Goal: Information Seeking & Learning: Learn about a topic

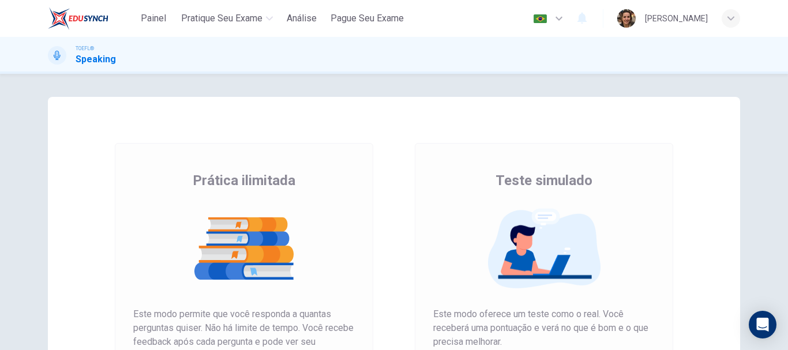
scroll to position [208, 0]
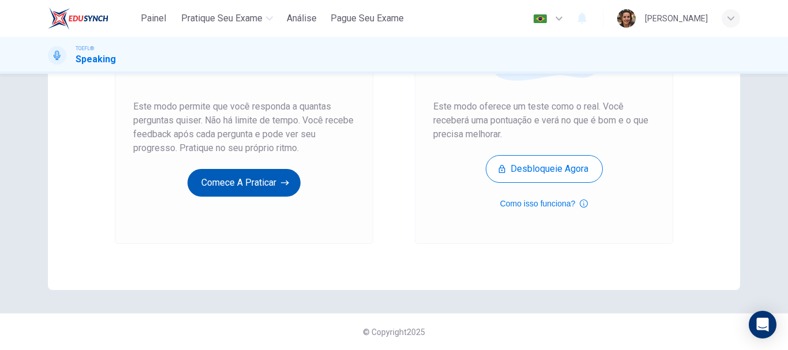
click at [245, 178] on button "Comece a praticar" at bounding box center [243, 183] width 113 height 28
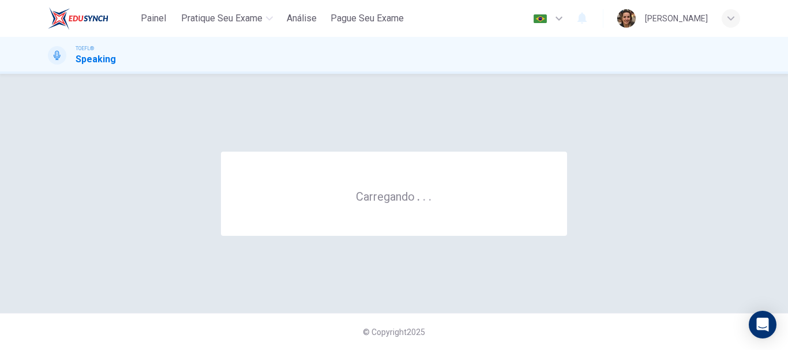
scroll to position [0, 0]
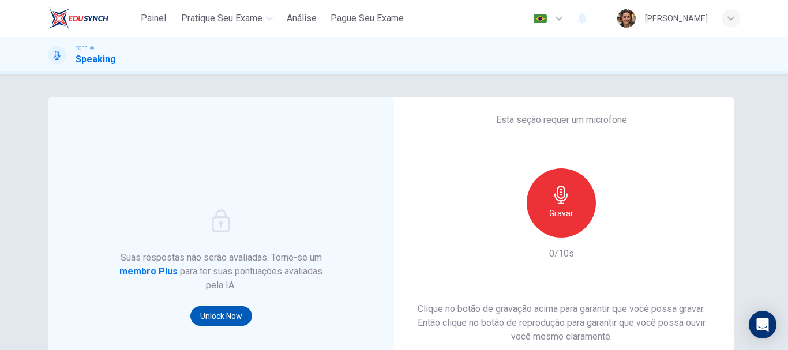
click at [216, 316] on button "Unlock Now" at bounding box center [221, 316] width 62 height 20
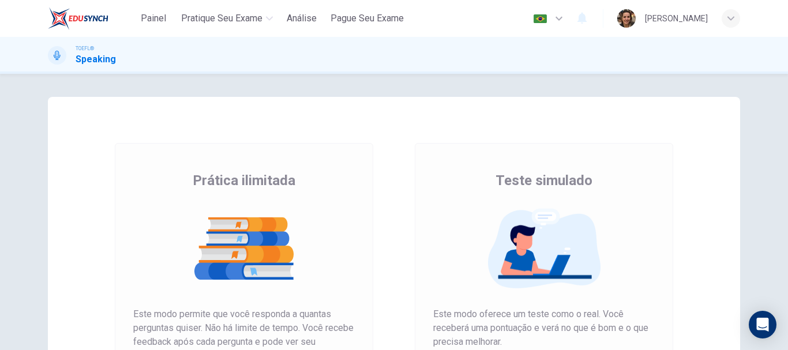
scroll to position [115, 0]
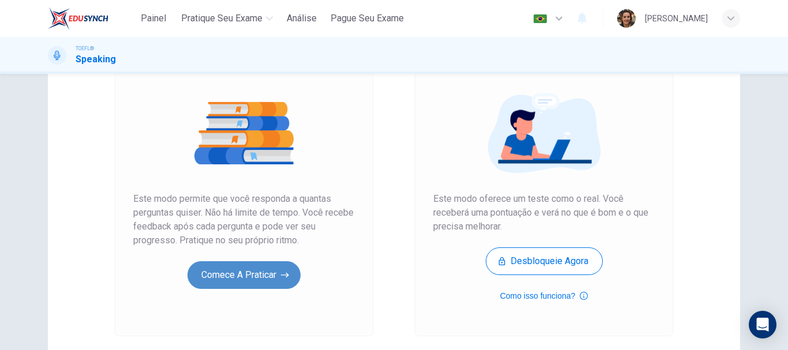
click at [240, 282] on button "Comece a praticar" at bounding box center [243, 275] width 113 height 28
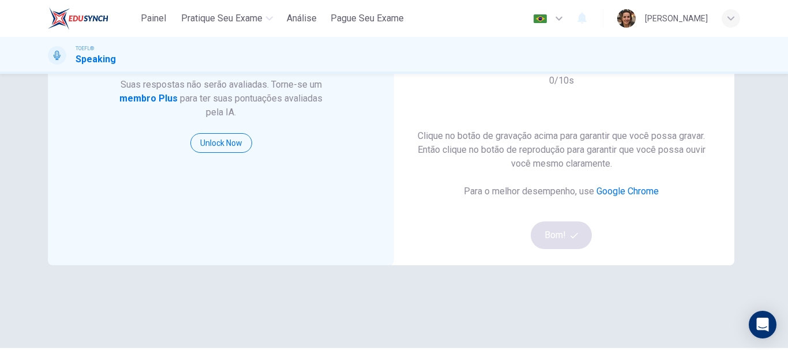
scroll to position [58, 0]
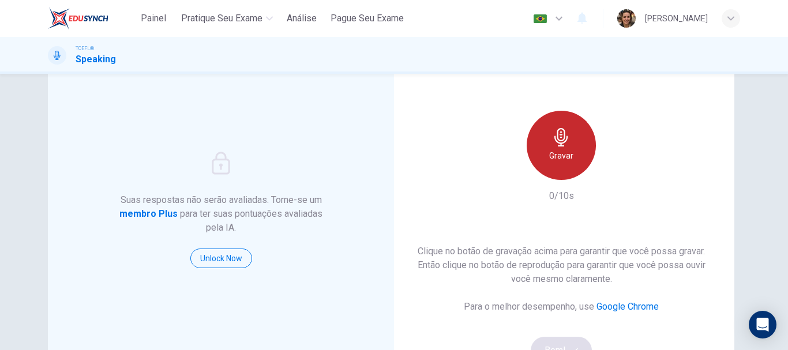
drag, startPoint x: 564, startPoint y: 152, endPoint x: 540, endPoint y: 163, distance: 26.1
click at [543, 161] on div "Gravar" at bounding box center [560, 145] width 69 height 69
click at [550, 157] on h6 "Gravar" at bounding box center [561, 156] width 24 height 14
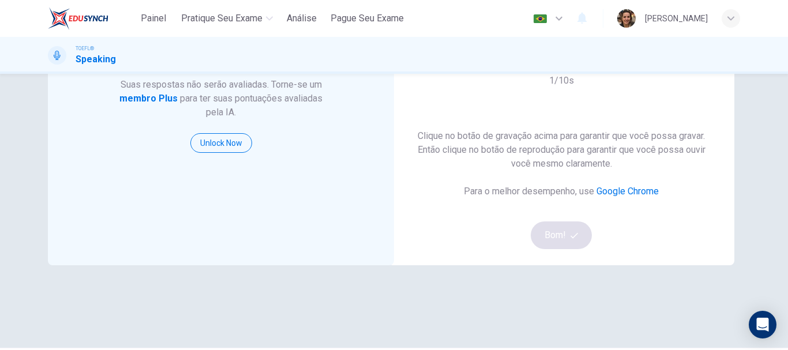
scroll to position [115, 0]
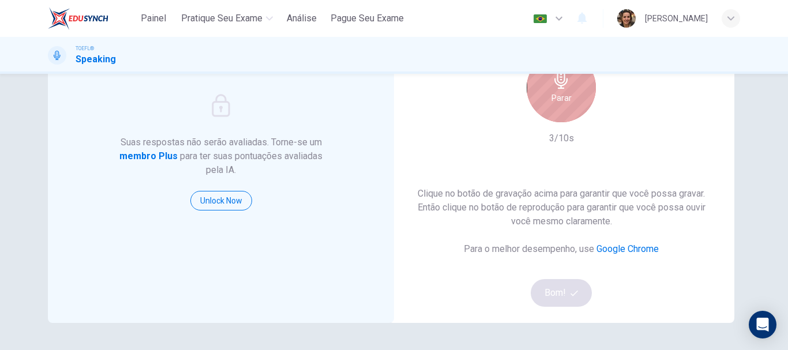
drag, startPoint x: 563, startPoint y: 106, endPoint x: 550, endPoint y: 111, distance: 14.0
click at [556, 108] on div "Parar" at bounding box center [560, 87] width 69 height 69
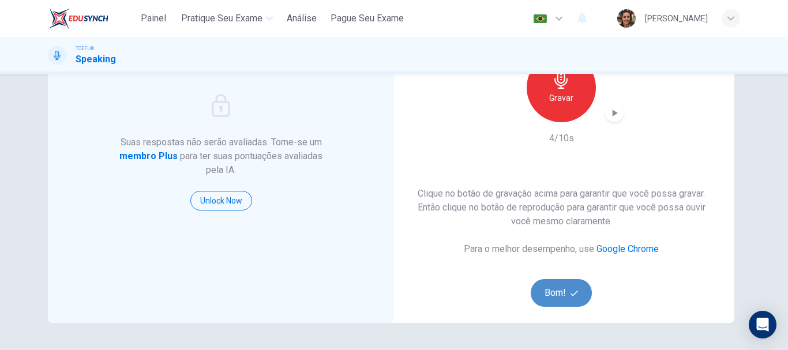
click at [558, 288] on button "Bom!" at bounding box center [561, 293] width 62 height 28
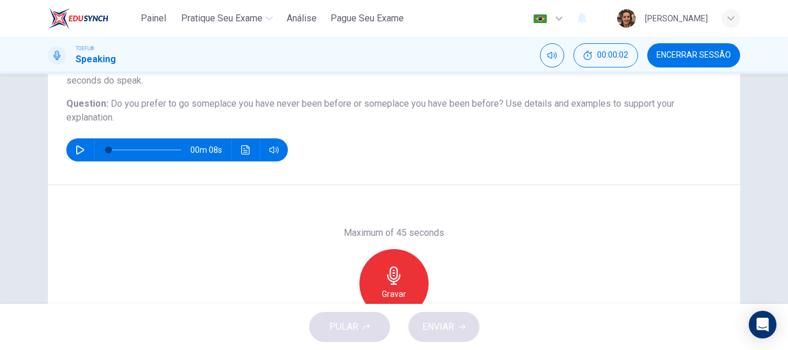
click at [76, 148] on icon "button" at bounding box center [80, 149] width 9 height 9
click at [400, 271] on div "Gravar" at bounding box center [393, 283] width 69 height 69
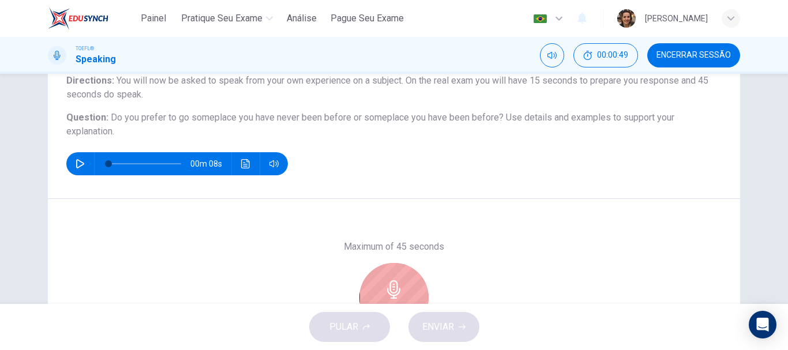
scroll to position [44, 0]
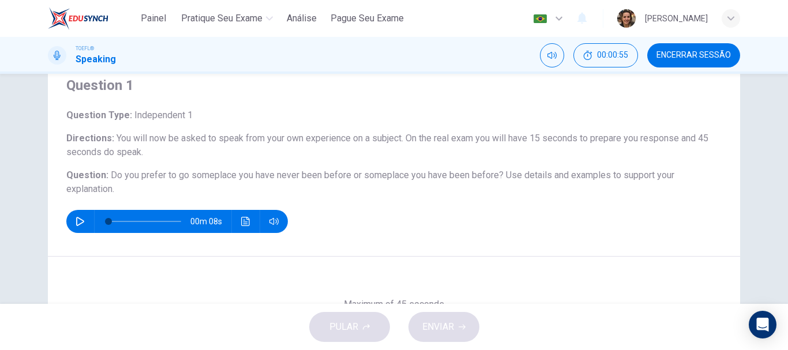
click at [76, 217] on icon "button" at bounding box center [80, 221] width 9 height 9
type input "0"
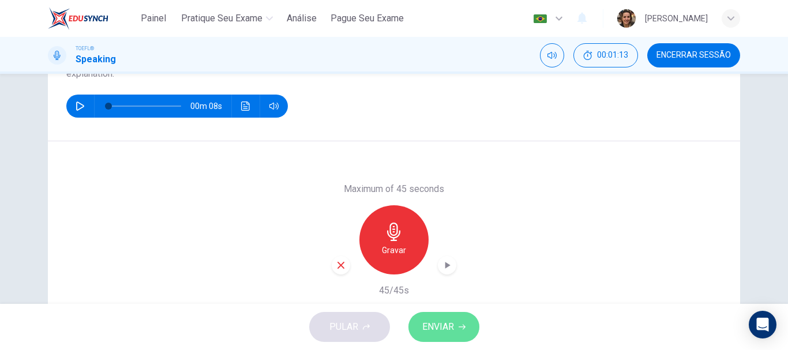
click at [433, 323] on span "ENVIAR" at bounding box center [438, 327] width 32 height 16
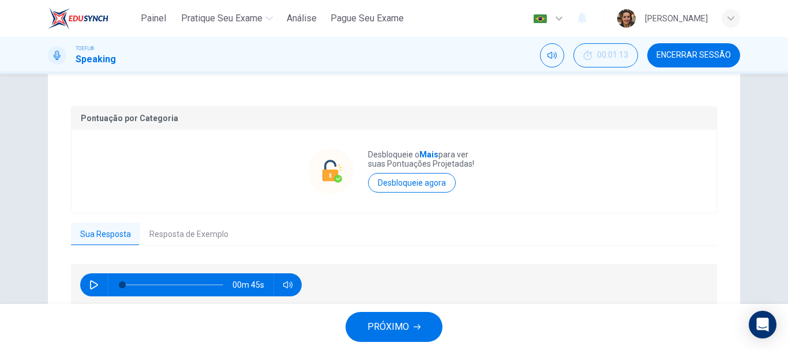
scroll to position [266, 0]
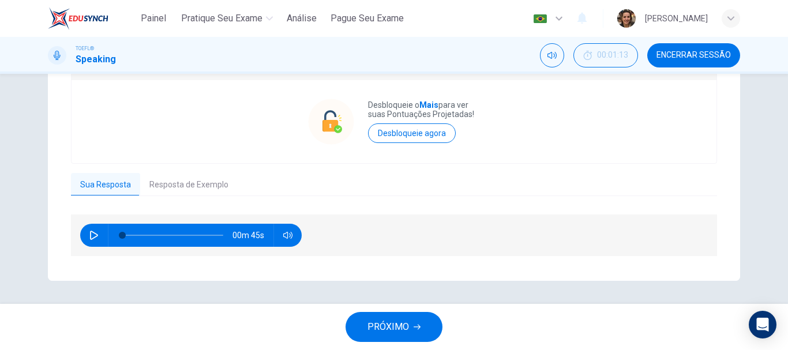
click at [200, 186] on button "Resposta de Exemplo" at bounding box center [188, 185] width 97 height 24
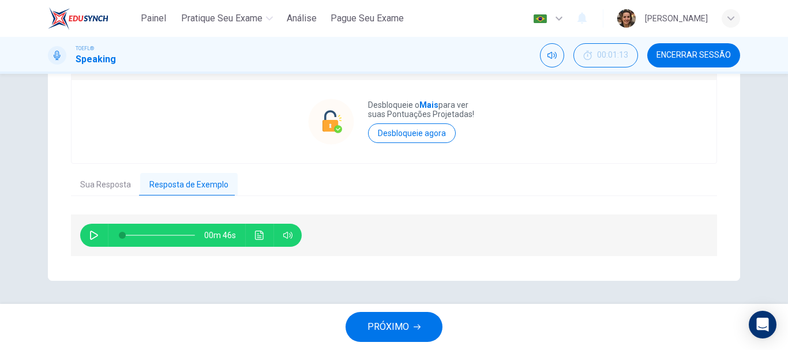
click at [91, 236] on icon "button" at bounding box center [93, 235] width 9 height 9
click at [91, 236] on icon "button" at bounding box center [94, 235] width 6 height 7
type input "20"
click at [101, 186] on button "Sua Resposta" at bounding box center [105, 185] width 69 height 24
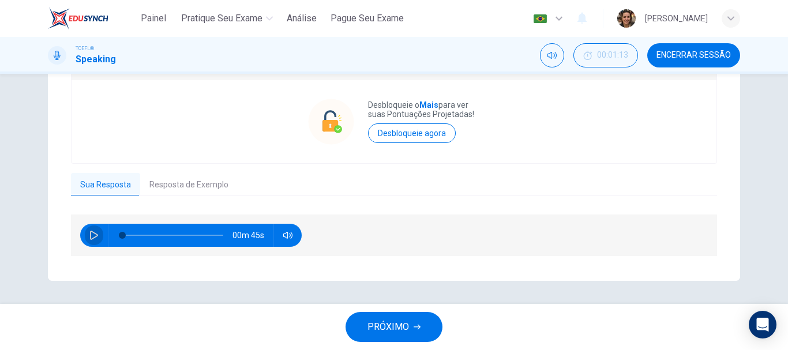
click at [89, 231] on icon "button" at bounding box center [93, 235] width 9 height 9
type input "15"
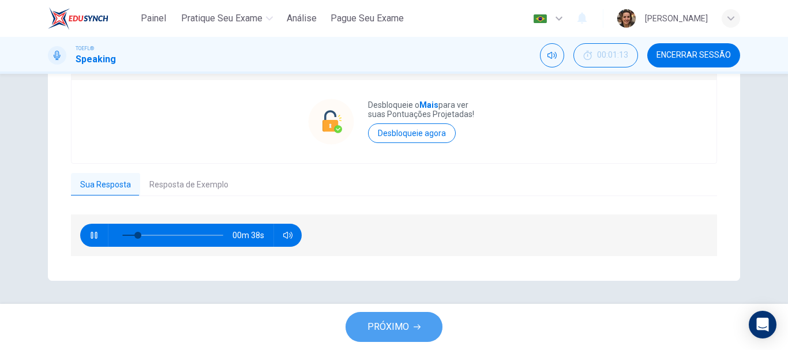
click at [385, 325] on span "PRÓXIMO" at bounding box center [388, 327] width 42 height 16
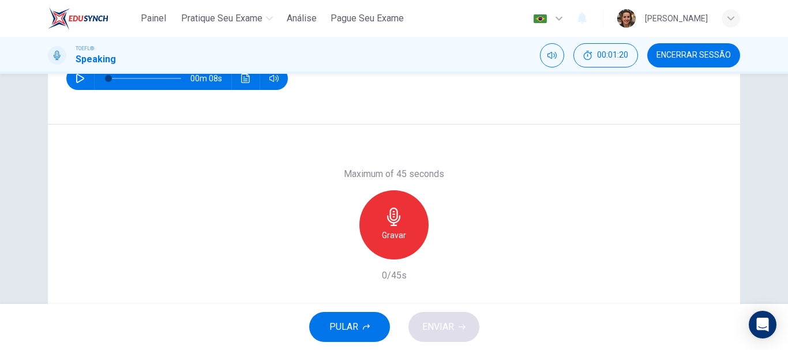
scroll to position [0, 0]
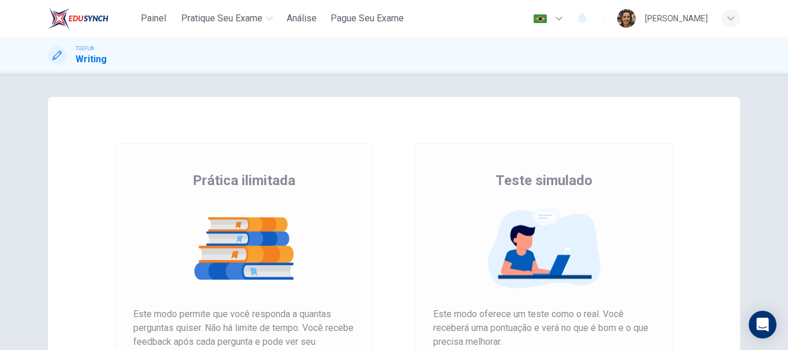
scroll to position [115, 0]
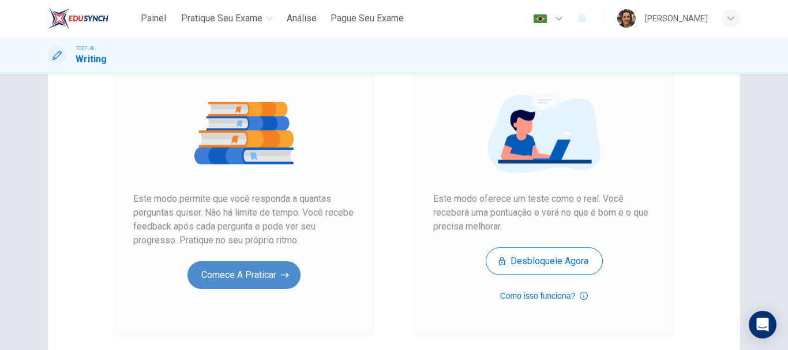
click at [261, 279] on button "Comece a praticar" at bounding box center [243, 275] width 113 height 28
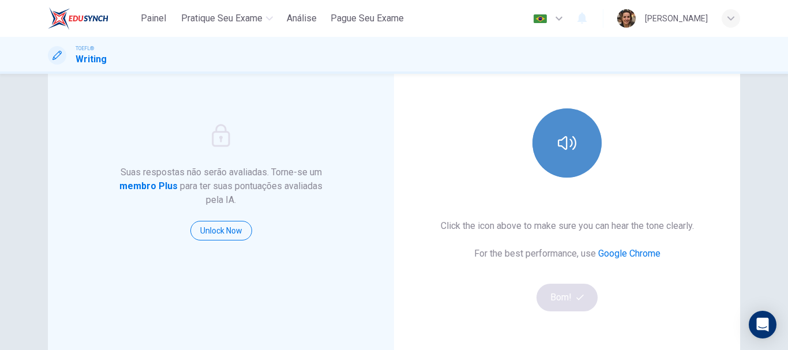
click at [566, 139] on icon "button" at bounding box center [567, 143] width 18 height 18
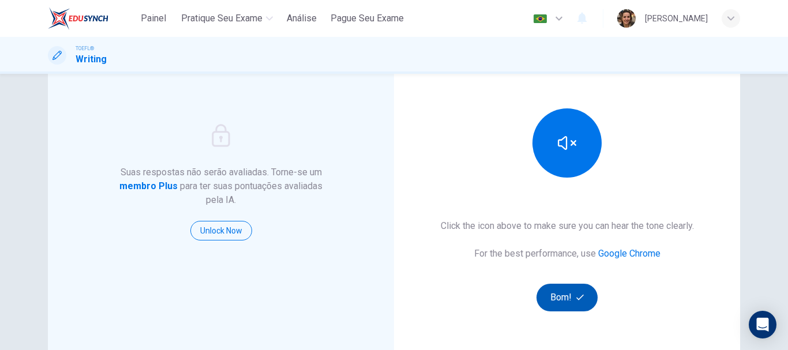
click at [569, 291] on button "Bom!" at bounding box center [567, 298] width 62 height 28
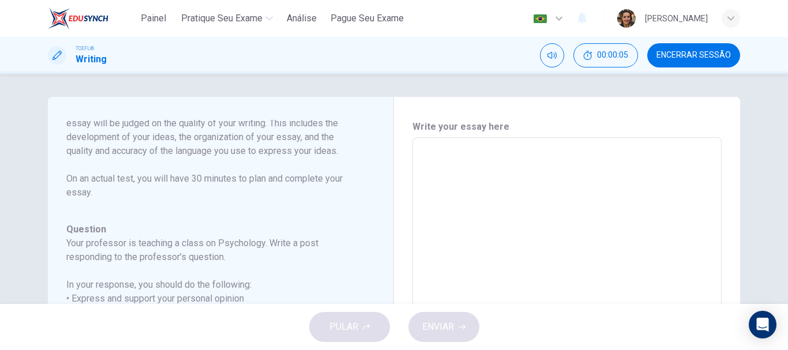
scroll to position [0, 0]
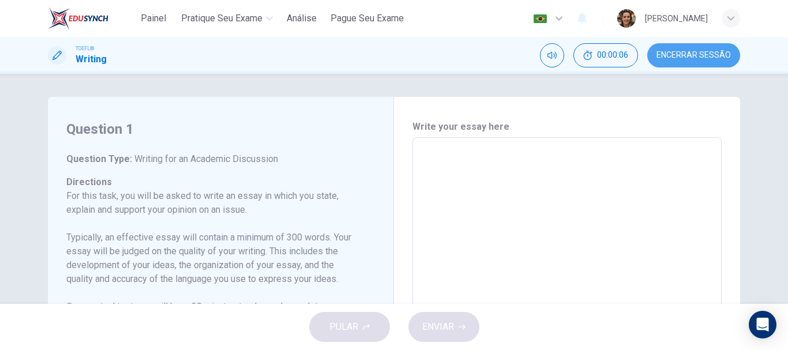
drag, startPoint x: 685, startPoint y: 50, endPoint x: 433, endPoint y: 52, distance: 252.0
click at [684, 51] on span "Encerrar Sessão" at bounding box center [693, 55] width 74 height 9
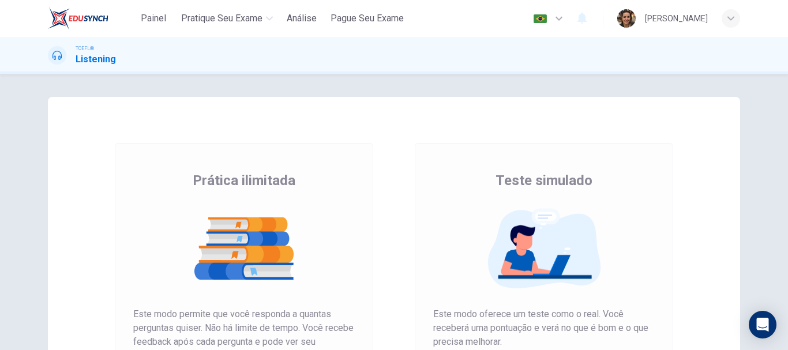
scroll to position [115, 0]
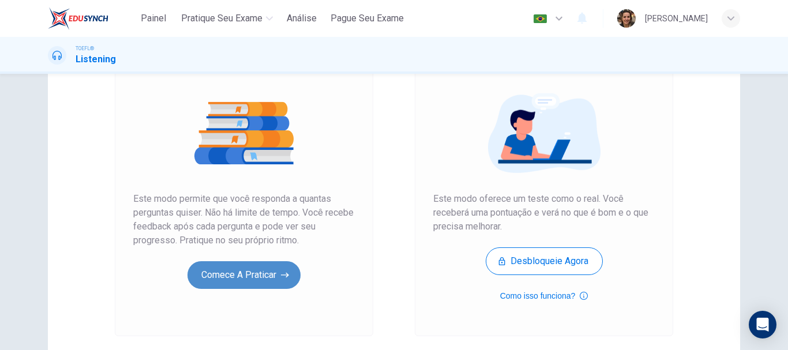
click at [243, 272] on button "Comece a praticar" at bounding box center [243, 275] width 113 height 28
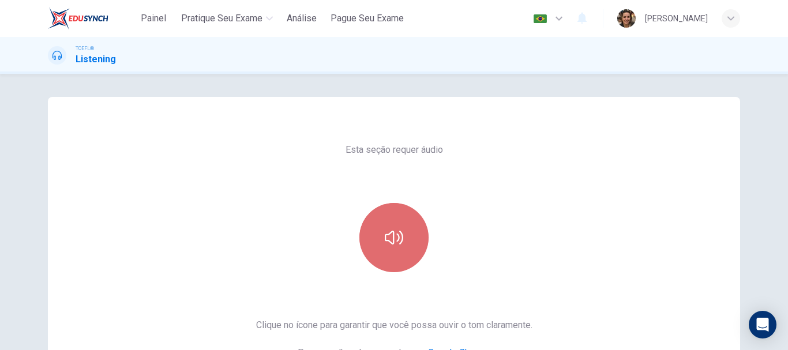
click at [397, 241] on icon "button" at bounding box center [394, 237] width 18 height 18
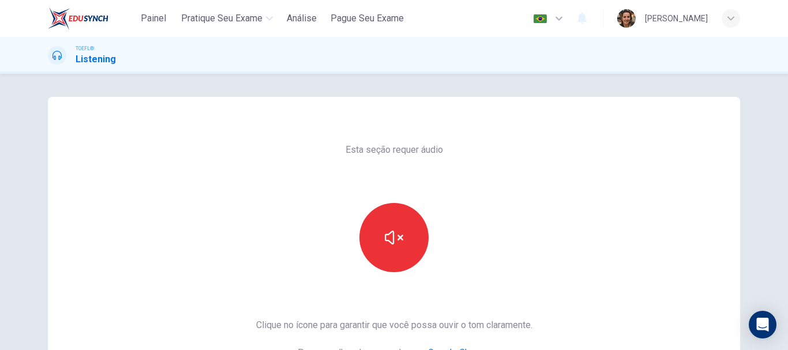
scroll to position [173, 0]
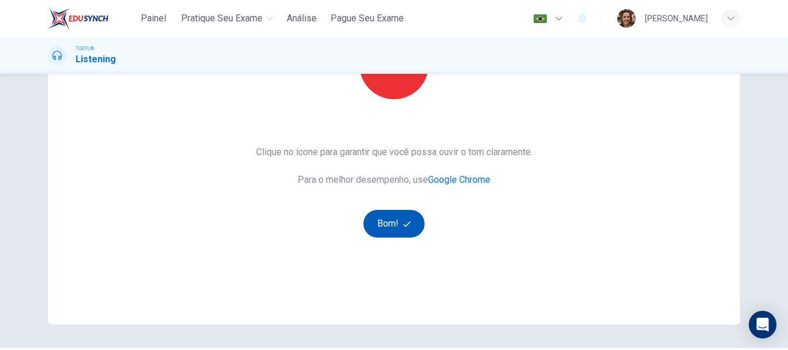
click at [386, 221] on button "Bom!" at bounding box center [394, 224] width 62 height 28
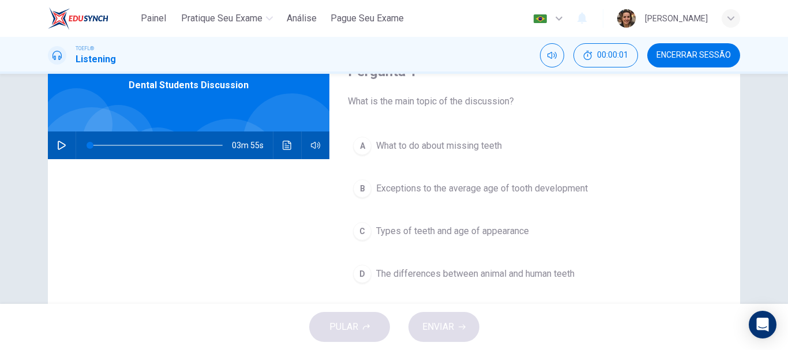
scroll to position [0, 0]
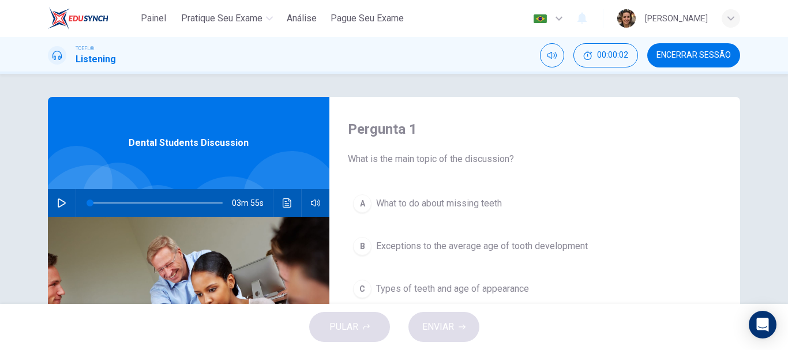
click at [58, 202] on icon "button" at bounding box center [62, 202] width 8 height 9
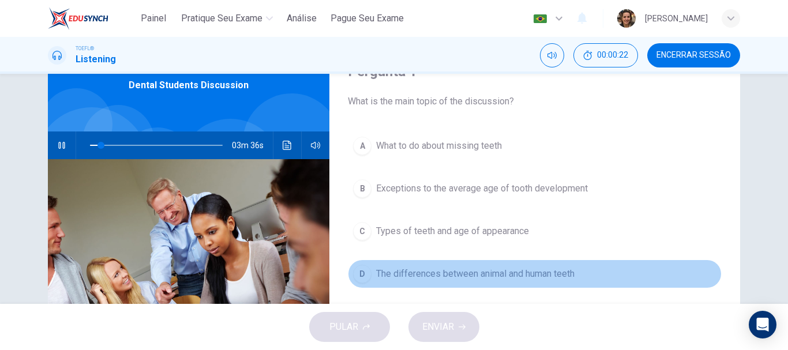
click at [403, 271] on span "The differences between animal and human teeth" at bounding box center [475, 274] width 198 height 14
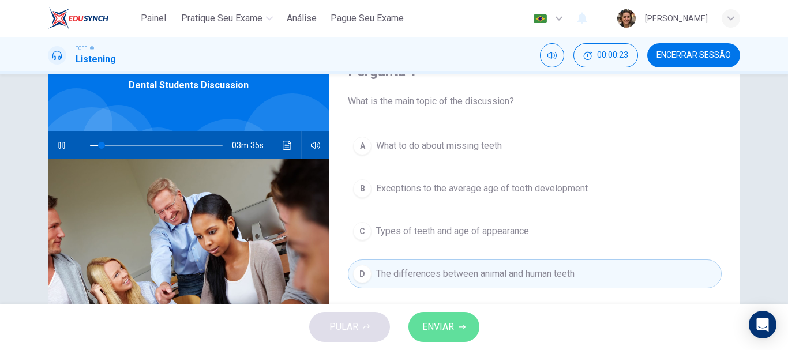
click at [448, 322] on span "ENVIAR" at bounding box center [438, 327] width 32 height 16
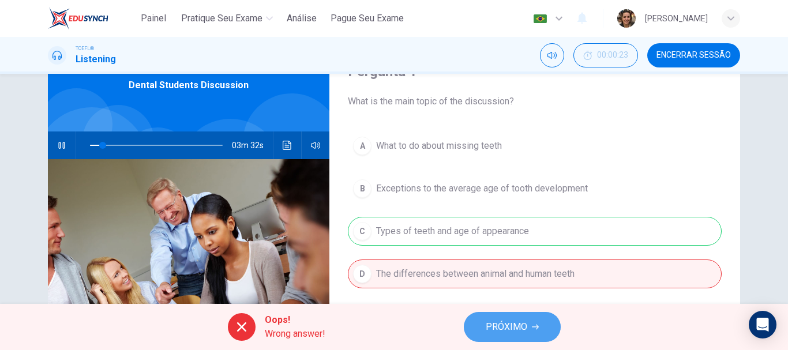
click at [528, 323] on button "PRÓXIMO" at bounding box center [512, 327] width 97 height 30
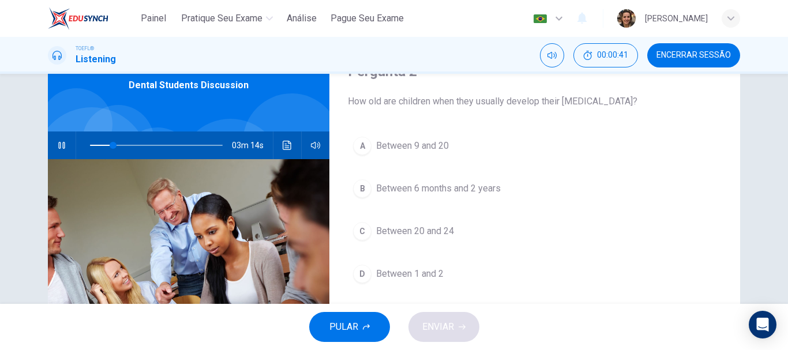
click at [398, 191] on span "Between 6 months and 2 years" at bounding box center [438, 189] width 125 height 14
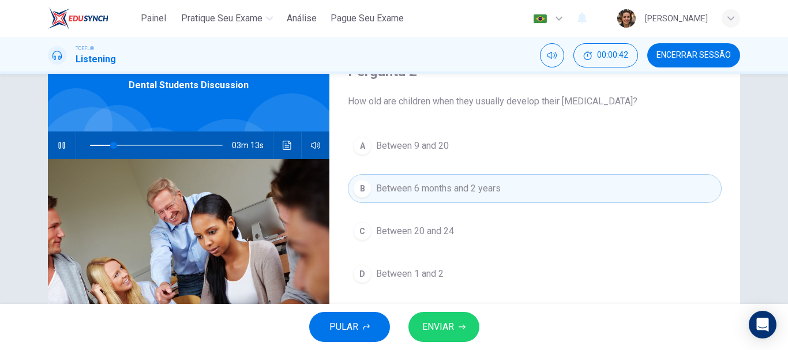
click at [455, 321] on button "ENVIAR" at bounding box center [443, 327] width 71 height 30
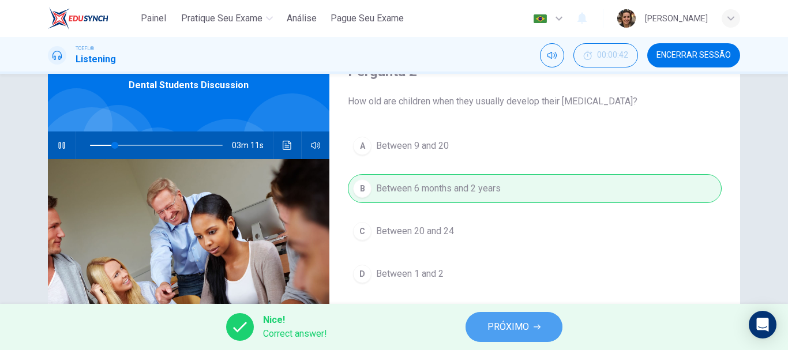
click at [523, 330] on span "PRÓXIMO" at bounding box center [508, 327] width 42 height 16
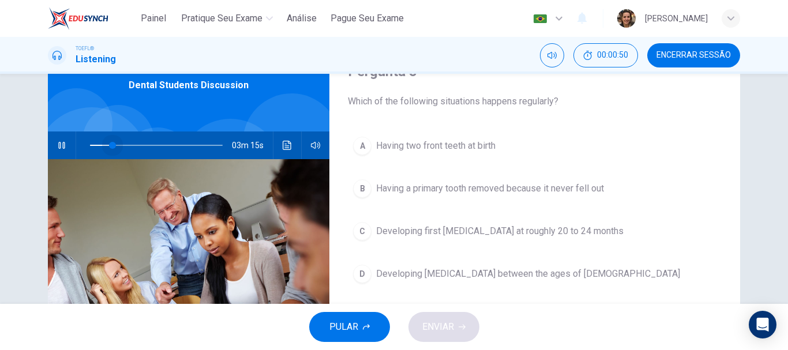
drag, startPoint x: 115, startPoint y: 144, endPoint x: 110, endPoint y: 145, distance: 5.8
click at [110, 145] on span at bounding box center [112, 145] width 7 height 7
click at [528, 274] on span "Developing wisdom teeth between the ages of 17 and 21" at bounding box center [528, 274] width 304 height 14
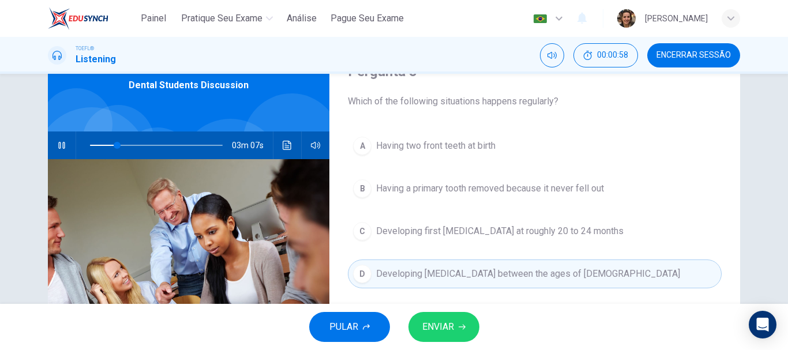
click at [447, 334] on span "ENVIAR" at bounding box center [438, 327] width 32 height 16
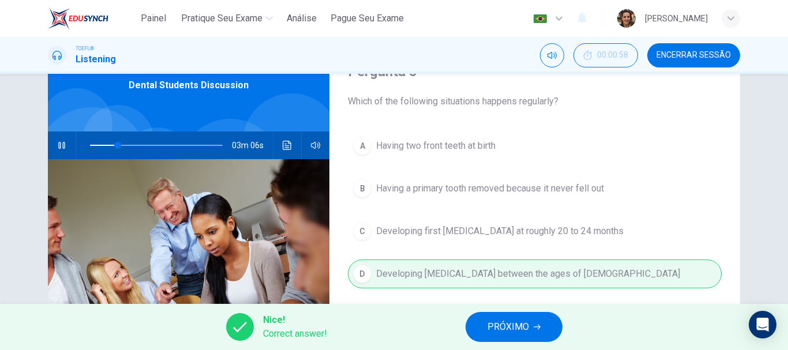
click at [535, 340] on button "PRÓXIMO" at bounding box center [513, 327] width 97 height 30
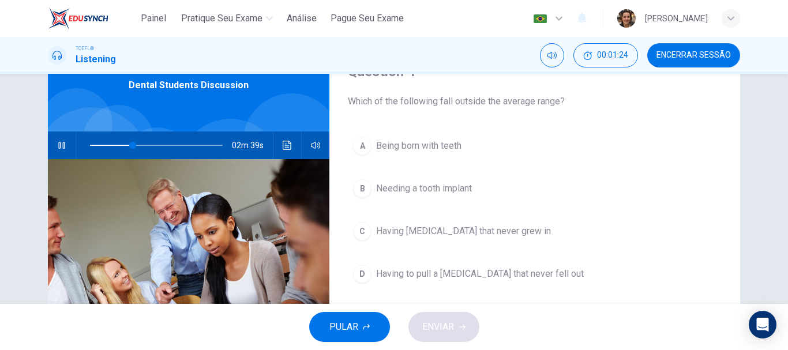
click at [409, 273] on span "Having to pull a baby tooth that never fell out" at bounding box center [480, 274] width 208 height 14
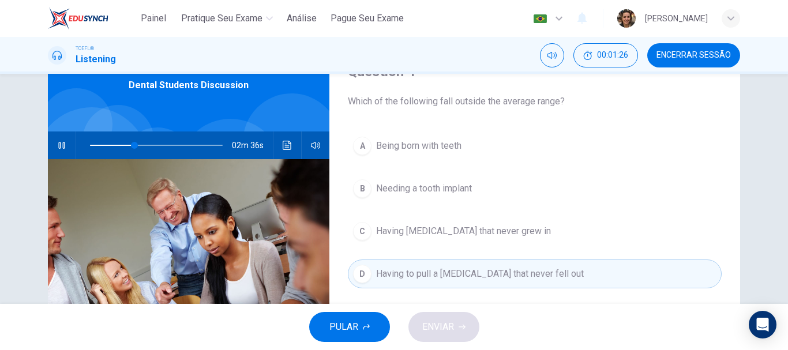
click at [388, 228] on span "Having permanent teeth that never grew in" at bounding box center [463, 231] width 175 height 14
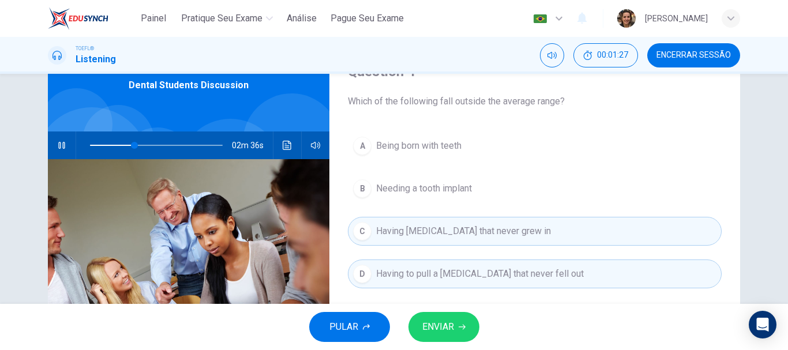
click at [456, 316] on button "ENVIAR" at bounding box center [443, 327] width 71 height 30
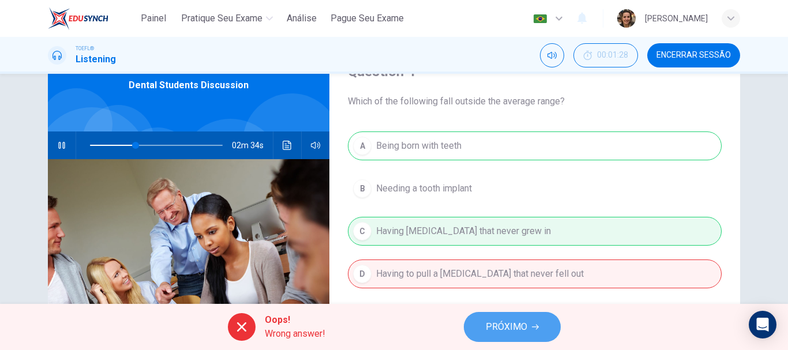
click at [517, 329] on span "PRÓXIMO" at bounding box center [507, 327] width 42 height 16
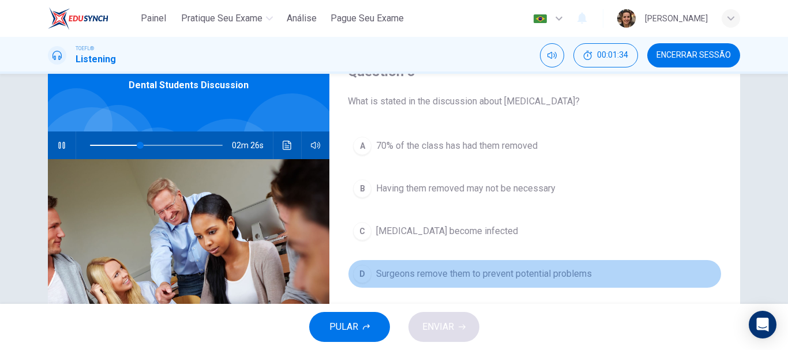
click at [531, 272] on span "Surgeons remove them to prevent potential problems" at bounding box center [484, 274] width 216 height 14
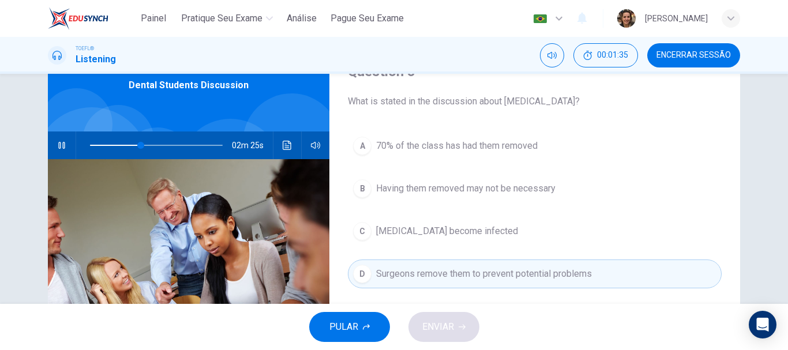
click at [436, 323] on div "PULAR ENVIAR" at bounding box center [394, 327] width 788 height 46
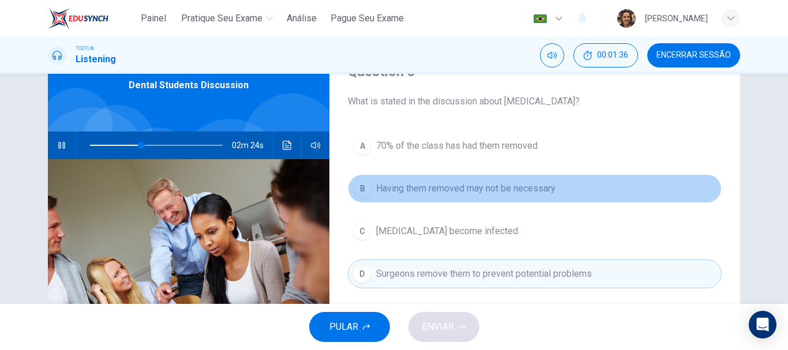
click at [394, 194] on span "Having them removed may not be necessary" at bounding box center [465, 189] width 179 height 14
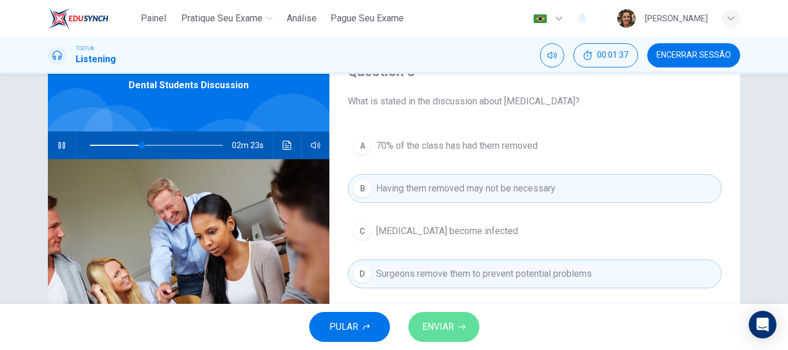
click at [439, 323] on span "ENVIAR" at bounding box center [438, 327] width 32 height 16
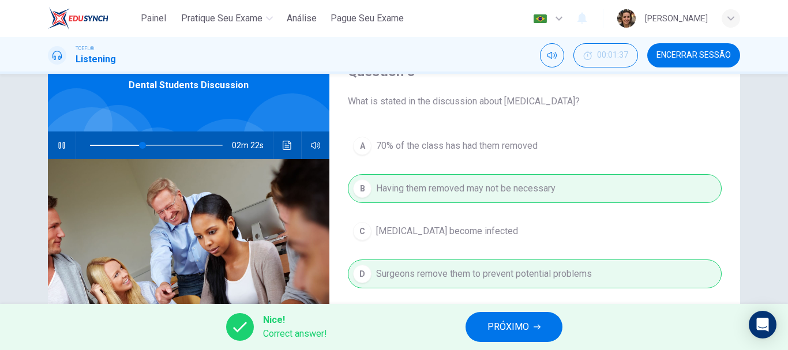
type input "40"
click at [513, 329] on span "PRÓXIMO" at bounding box center [508, 327] width 42 height 16
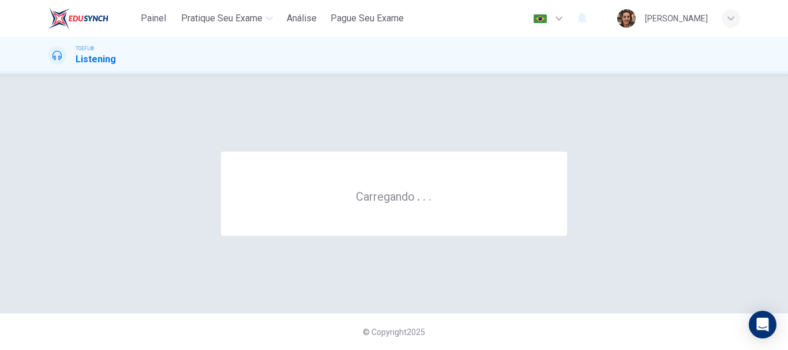
scroll to position [0, 0]
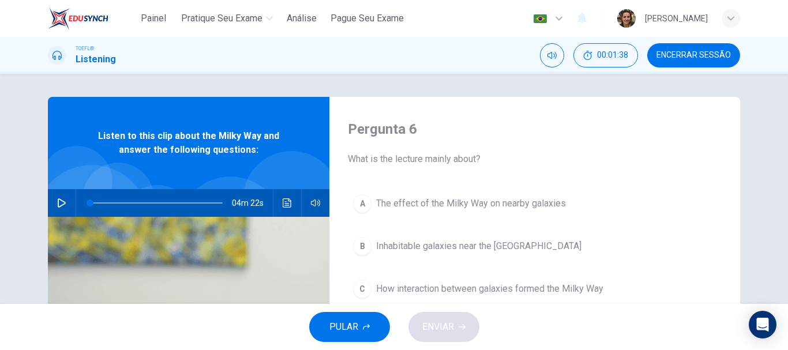
click at [61, 205] on icon "button" at bounding box center [62, 202] width 8 height 9
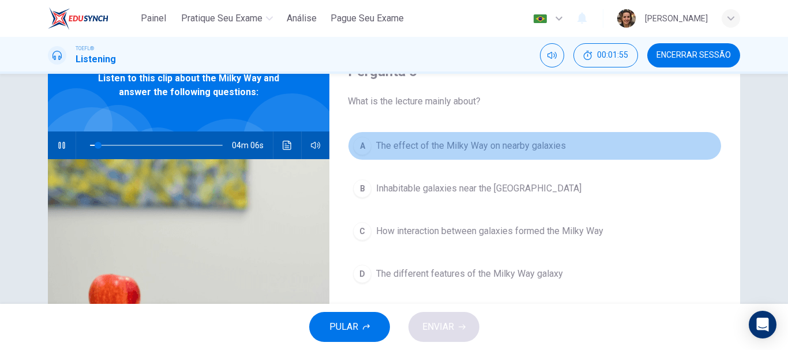
click at [517, 146] on span "The effect of the Milky Way on nearby galaxies" at bounding box center [471, 146] width 190 height 14
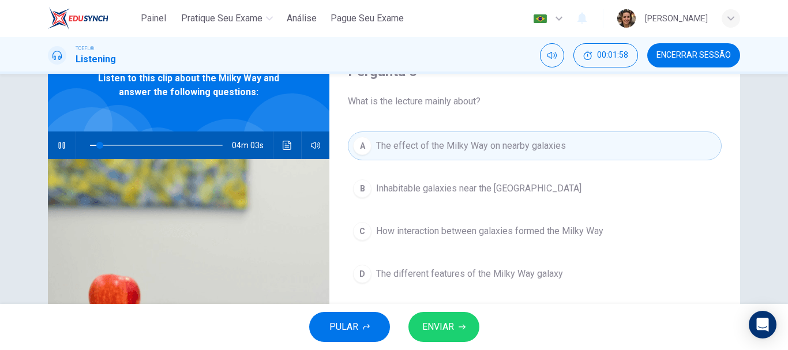
click at [460, 234] on span "How interaction between galaxies formed the Milky Way" at bounding box center [489, 231] width 227 height 14
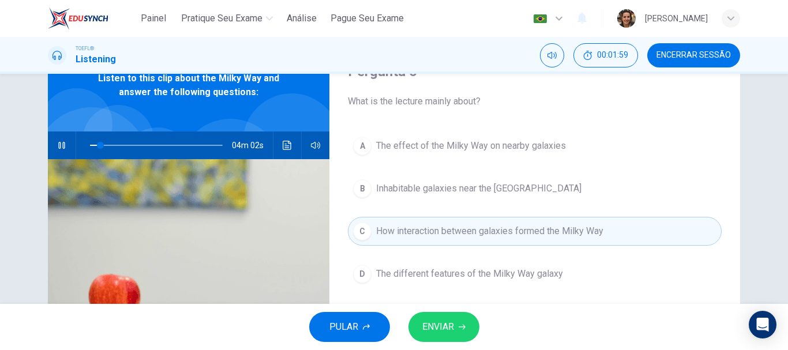
click at [454, 319] on button "ENVIAR" at bounding box center [443, 327] width 71 height 30
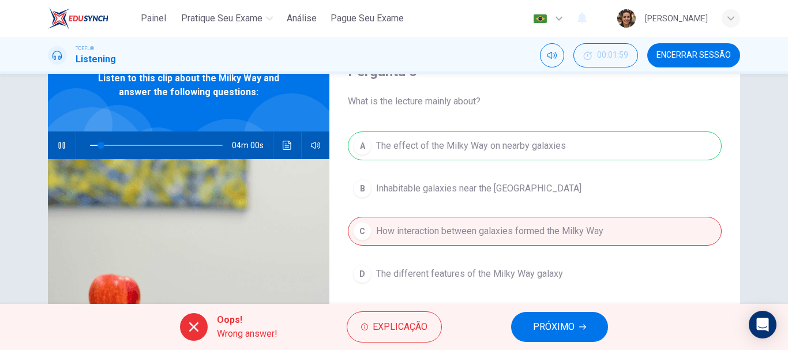
click at [570, 324] on span "PRÓXIMO" at bounding box center [554, 327] width 42 height 16
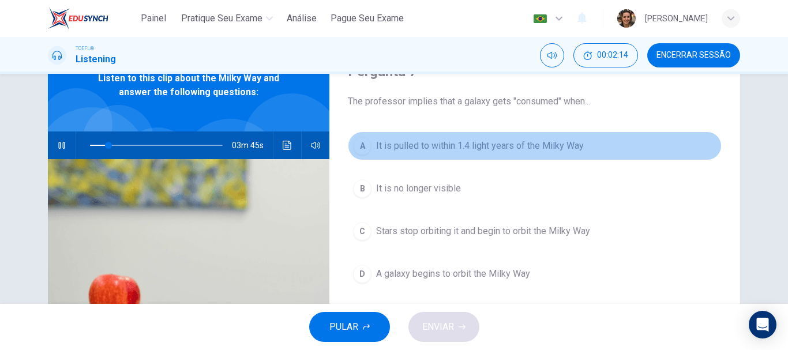
click at [480, 144] on span "It is pulled to within 1.4 light years of the Milky Way" at bounding box center [480, 146] width 208 height 14
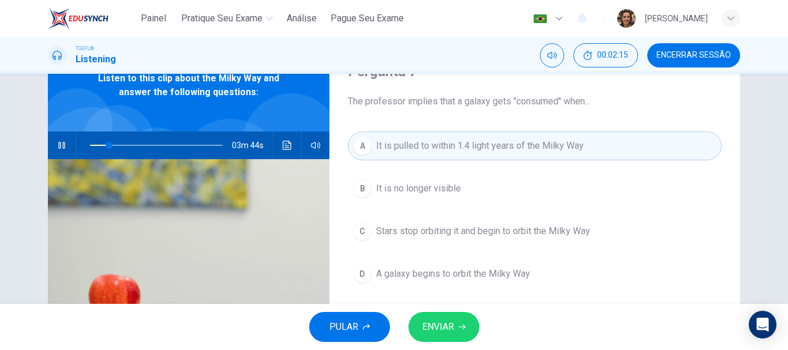
click at [445, 333] on span "ENVIAR" at bounding box center [438, 327] width 32 height 16
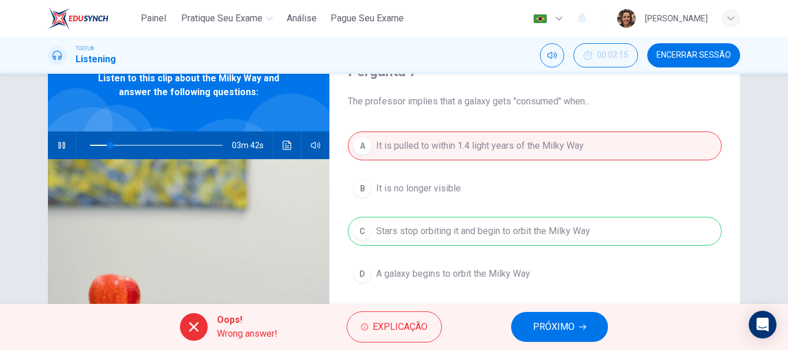
click at [573, 332] on span "PRÓXIMO" at bounding box center [554, 327] width 42 height 16
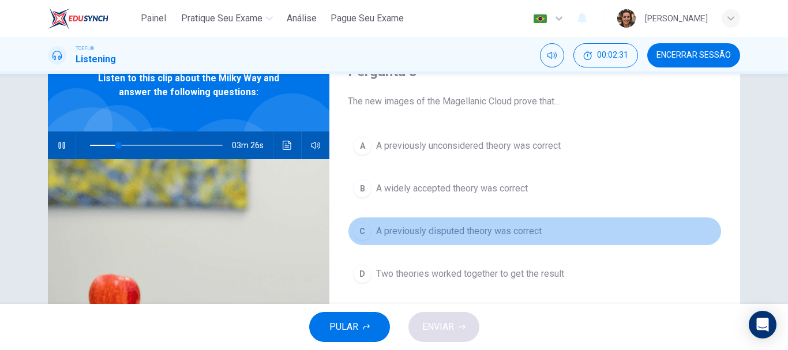
click at [420, 225] on span "A previously disputed theory was correct" at bounding box center [458, 231] width 165 height 14
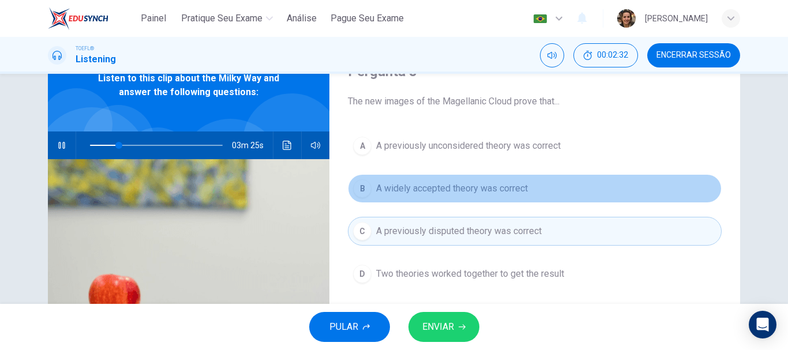
click at [409, 190] on span "A widely accepted theory was correct" at bounding box center [452, 189] width 152 height 14
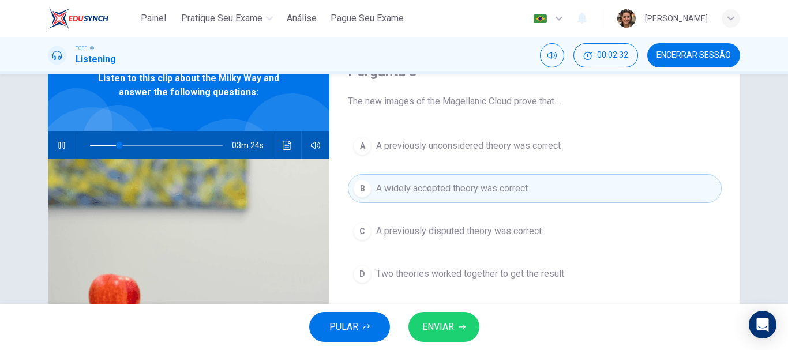
click at [425, 332] on span "ENVIAR" at bounding box center [438, 327] width 32 height 16
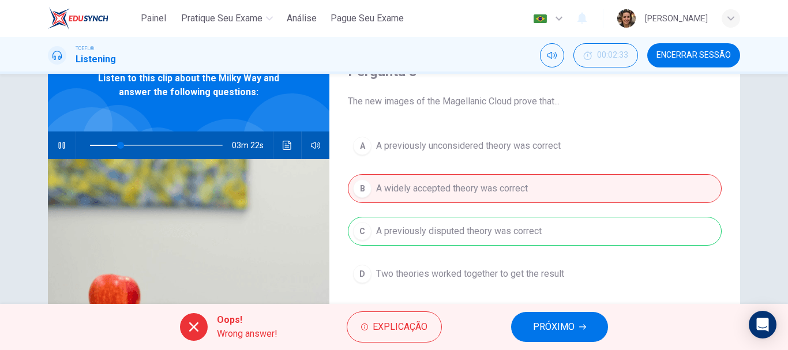
type input "23"
click at [691, 57] on span "Encerrar Sessão" at bounding box center [693, 55] width 74 height 9
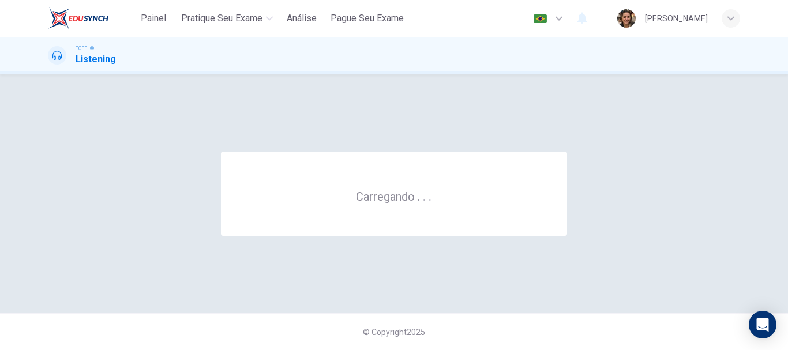
scroll to position [0, 0]
